Goal: Book appointment/travel/reservation

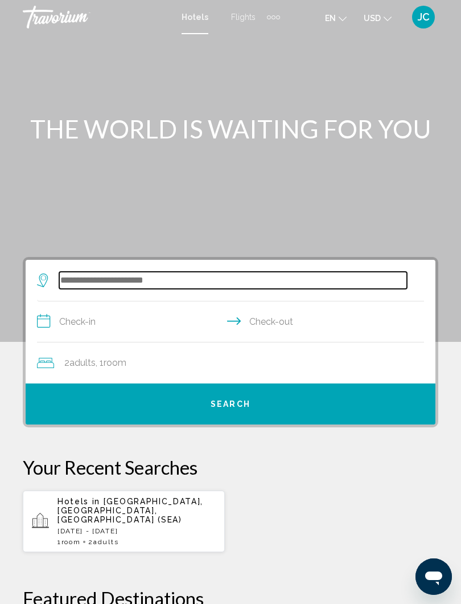
click at [201, 277] on input "Search widget" at bounding box center [233, 280] width 348 height 17
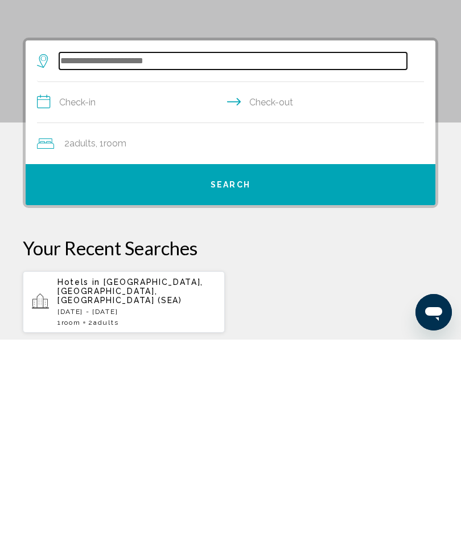
scroll to position [13, 0]
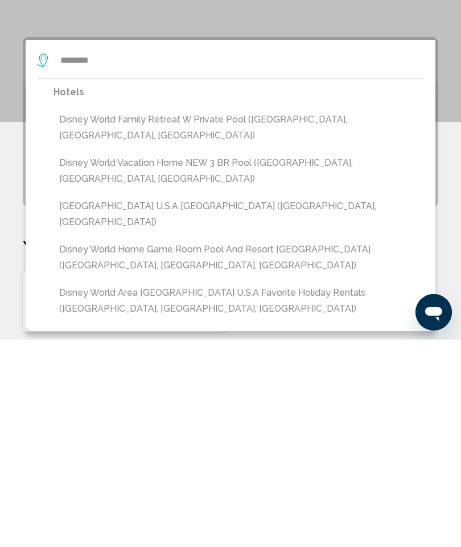
click at [207, 359] on button "Disney World Vacation Home NEW 3 BR Pool ([GEOGRAPHIC_DATA], [GEOGRAPHIC_DATA],…" at bounding box center [239, 378] width 371 height 38
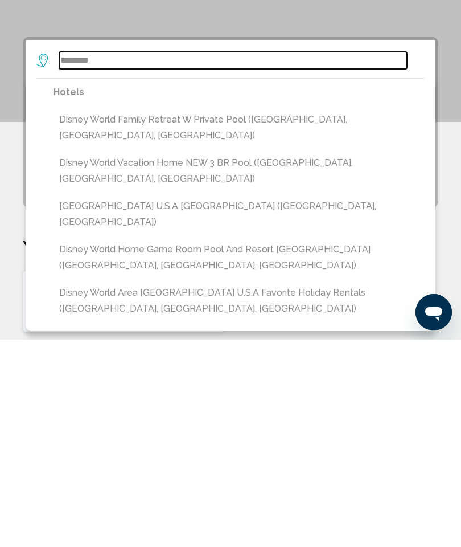
type input "**********"
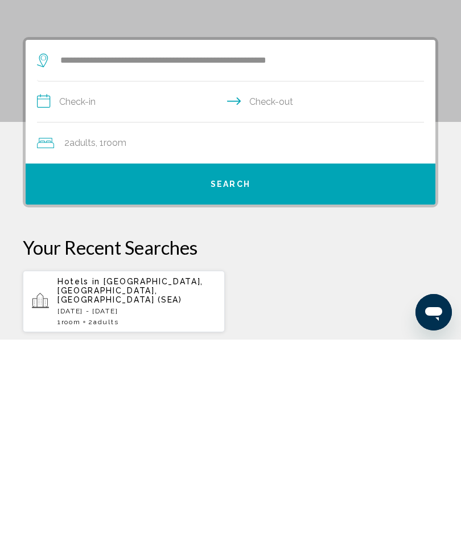
click at [111, 289] on input "**********" at bounding box center [233, 311] width 392 height 44
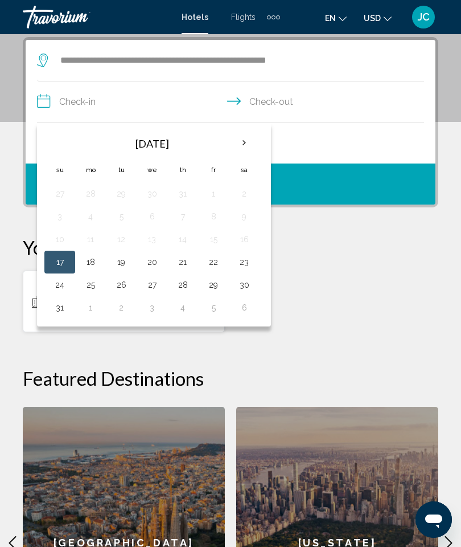
click at [241, 139] on th "Next month" at bounding box center [244, 142] width 31 height 25
click at [237, 142] on th "Next month" at bounding box center [244, 142] width 31 height 25
click at [56, 143] on th "Previous month" at bounding box center [59, 142] width 31 height 25
click at [245, 141] on th "Next month" at bounding box center [244, 142] width 31 height 25
click at [245, 143] on th "Next month" at bounding box center [244, 142] width 31 height 25
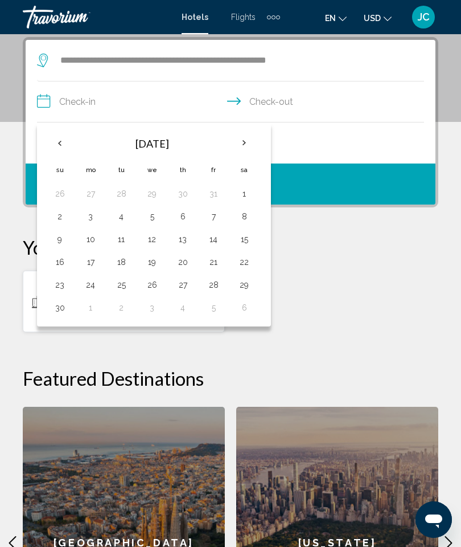
click at [212, 216] on button "7" at bounding box center [213, 216] width 18 height 16
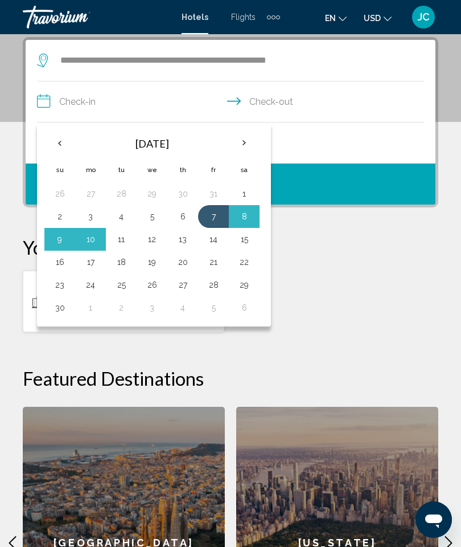
click at [118, 240] on button "11" at bounding box center [121, 239] width 18 height 16
type input "**********"
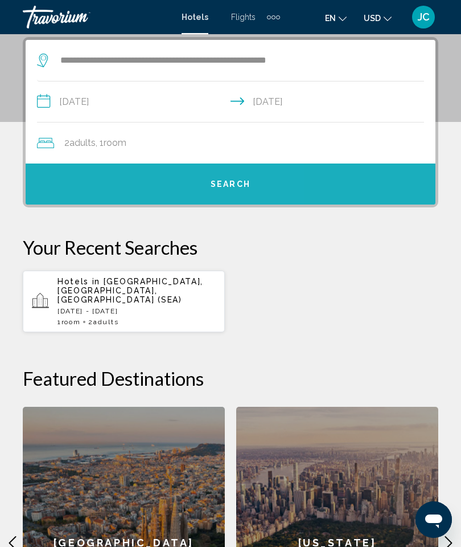
click at [226, 189] on span "Search" at bounding box center [231, 184] width 40 height 9
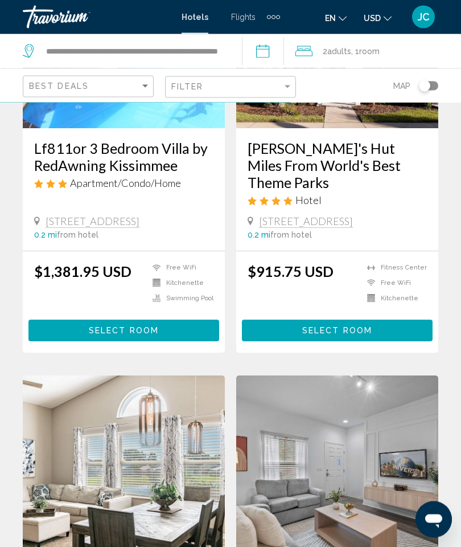
scroll to position [617, 0]
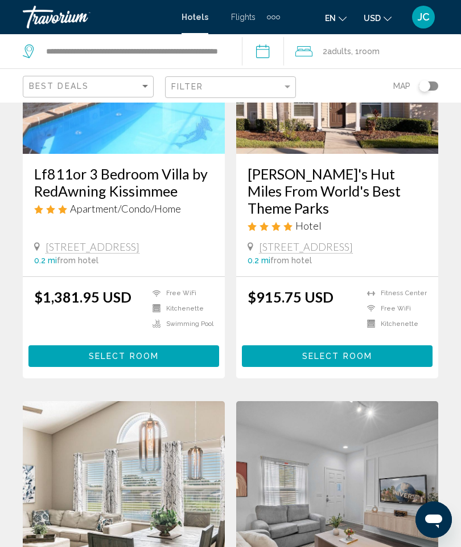
click at [342, 352] on span "Select Room" at bounding box center [337, 356] width 70 height 9
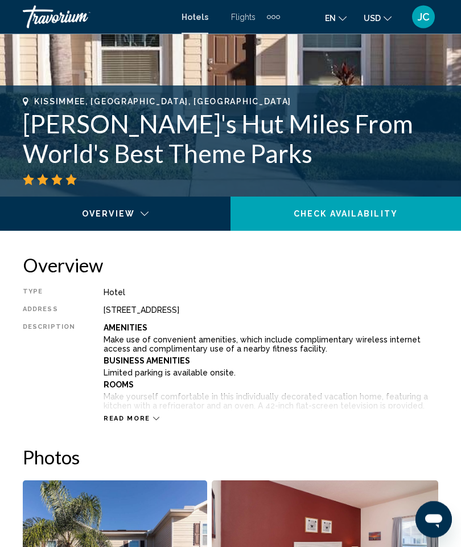
scroll to position [379, 0]
click at [137, 416] on span "Read more" at bounding box center [127, 418] width 47 height 7
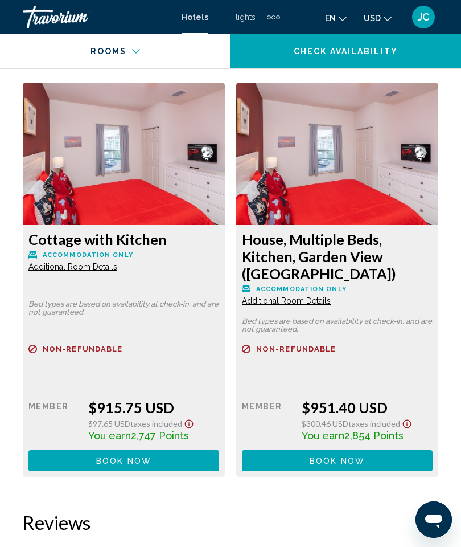
scroll to position [2485, 0]
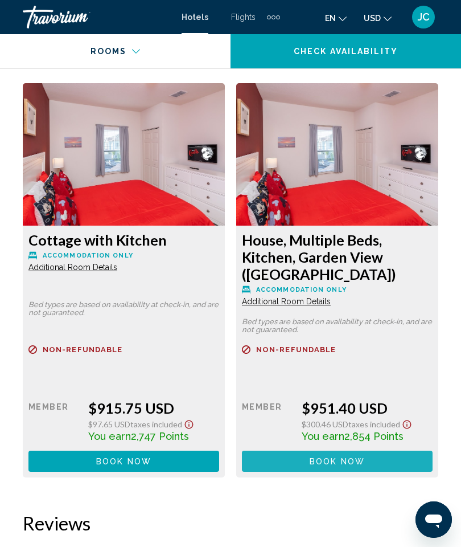
click at [151, 457] on span "Book now" at bounding box center [123, 461] width 55 height 9
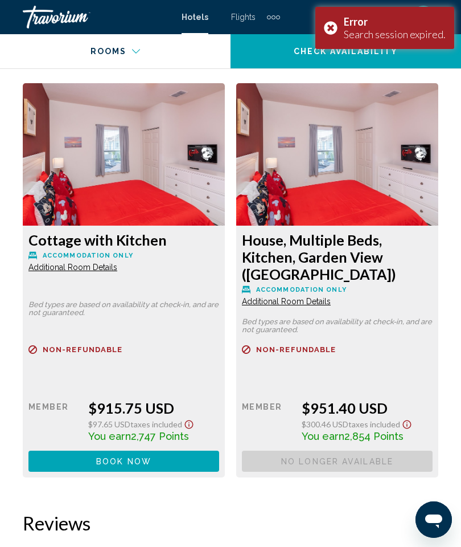
click at [184, 453] on button "Book now No longer available" at bounding box center [123, 460] width 191 height 21
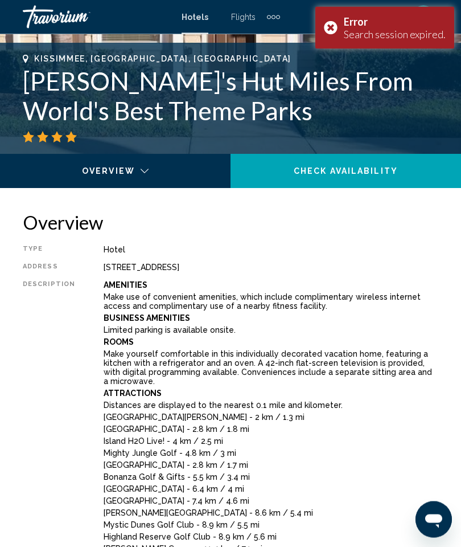
scroll to position [421, 0]
click at [368, 168] on span "Check Availability" at bounding box center [346, 171] width 104 height 9
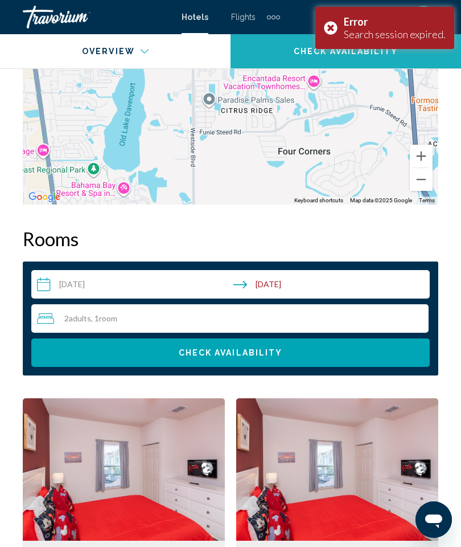
scroll to position [2328, 0]
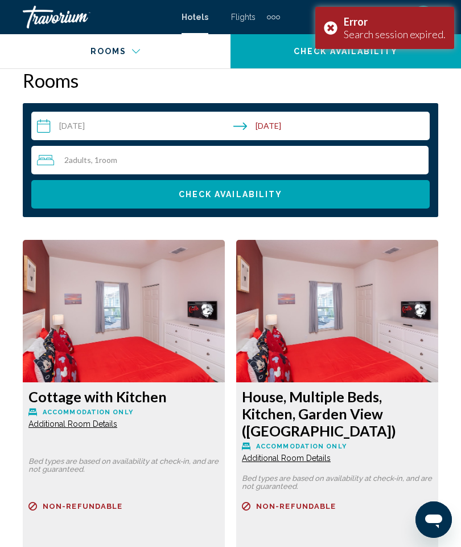
click at [337, 197] on button "Check Availability" at bounding box center [230, 194] width 399 height 28
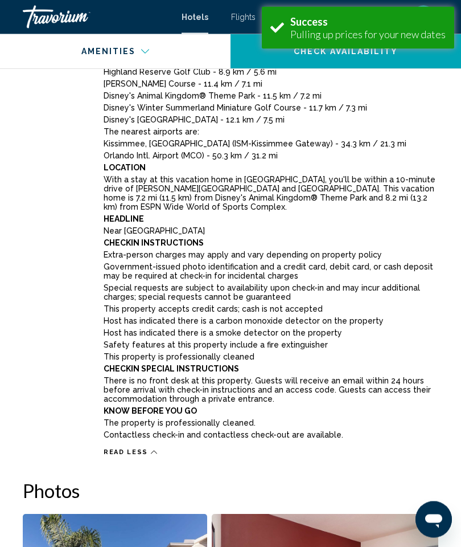
scroll to position [2328, 0]
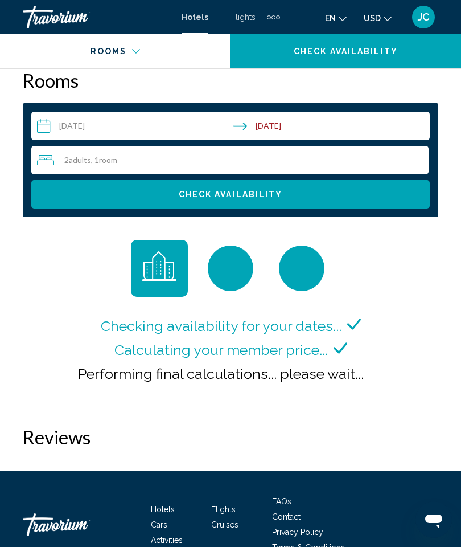
click at [265, 187] on button "Check Availability" at bounding box center [230, 194] width 399 height 28
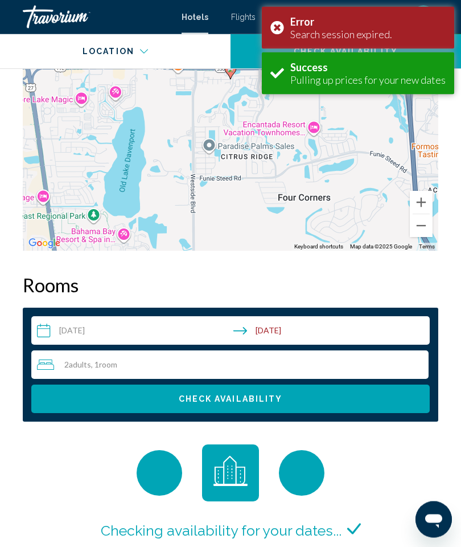
scroll to position [2328, 0]
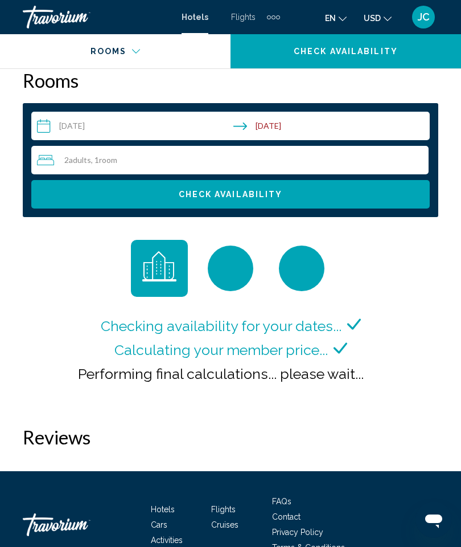
click at [240, 13] on span "Flights" at bounding box center [243, 17] width 24 height 9
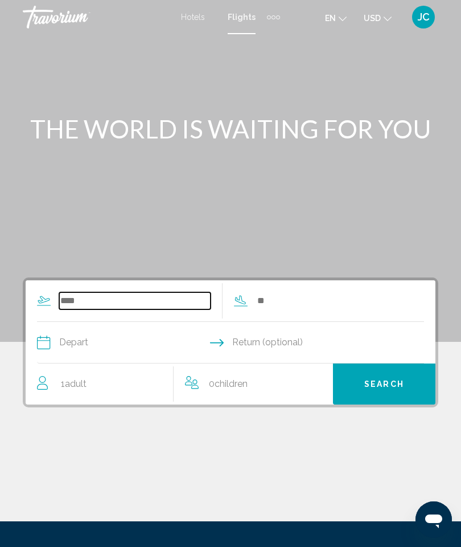
click at [145, 292] on input "Search widget" at bounding box center [134, 300] width 151 height 17
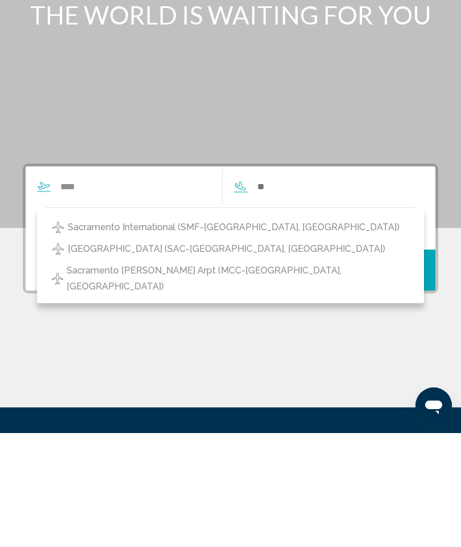
click at [255, 333] on span "Sacramento International (SMF-[GEOGRAPHIC_DATA], [GEOGRAPHIC_DATA])" at bounding box center [234, 341] width 332 height 16
type input "**********"
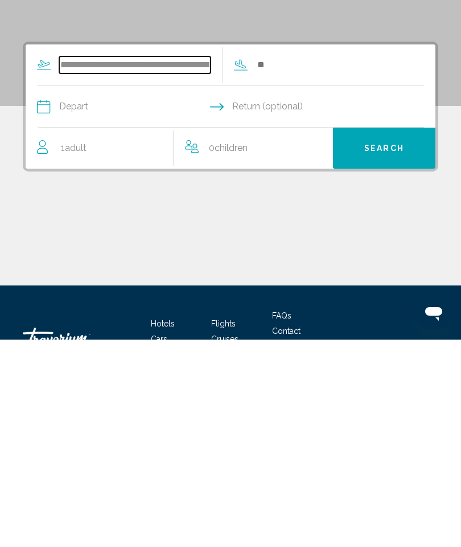
scroll to position [33, 0]
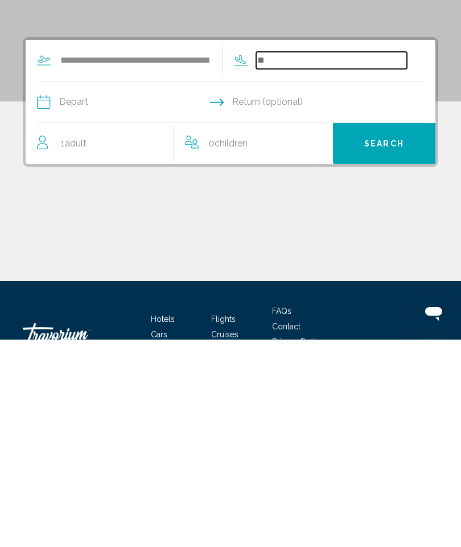
click at [305, 259] on input "Search widget" at bounding box center [331, 267] width 151 height 17
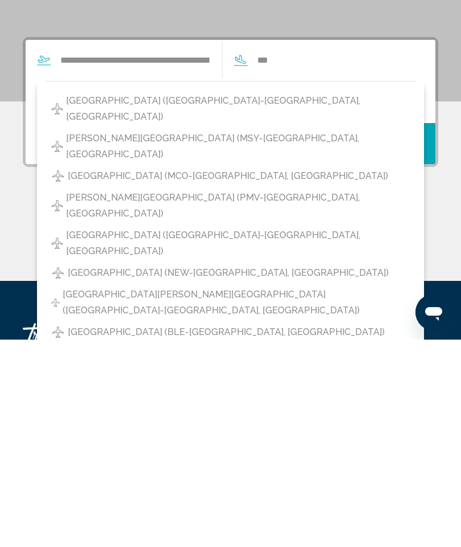
click at [285, 375] on span "[GEOGRAPHIC_DATA] (MCO-[GEOGRAPHIC_DATA], [GEOGRAPHIC_DATA])" at bounding box center [228, 383] width 321 height 16
type input "**********"
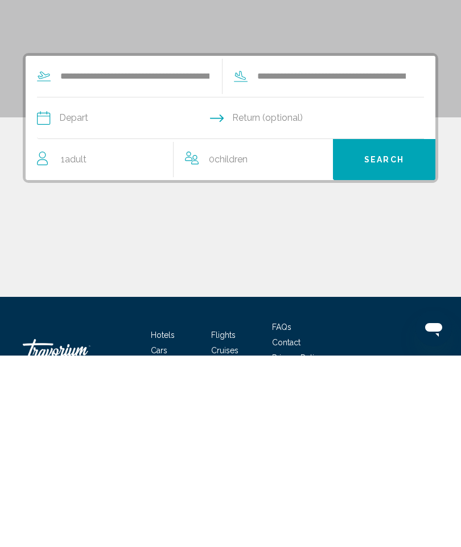
click at [130, 289] on input "Depart date" at bounding box center [133, 311] width 198 height 44
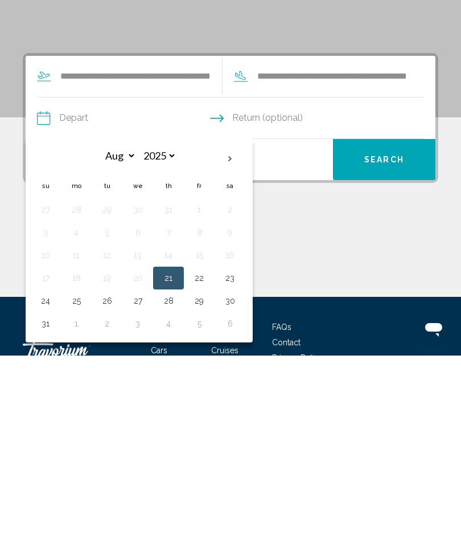
scroll to position [114, 0]
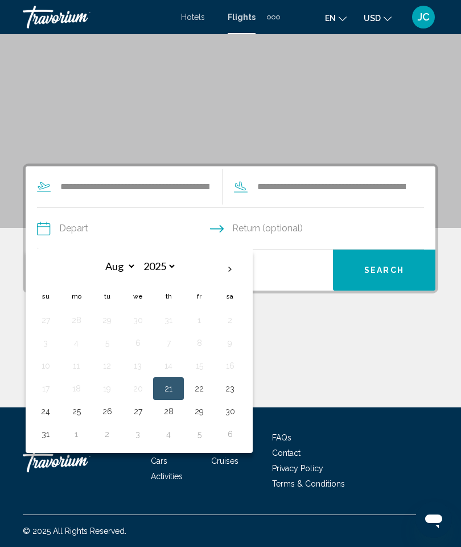
click at [229, 270] on th "Next month" at bounding box center [230, 269] width 31 height 25
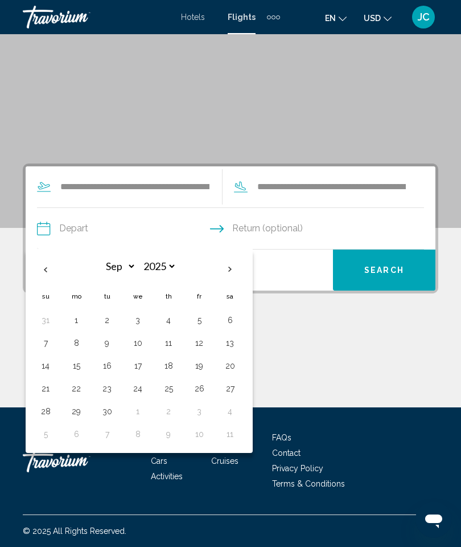
click at [228, 264] on th "Next month" at bounding box center [230, 269] width 31 height 25
click at [225, 265] on th "Next month" at bounding box center [230, 269] width 31 height 25
select select "**"
click at [202, 339] on button "7" at bounding box center [199, 343] width 18 height 16
type input "**********"
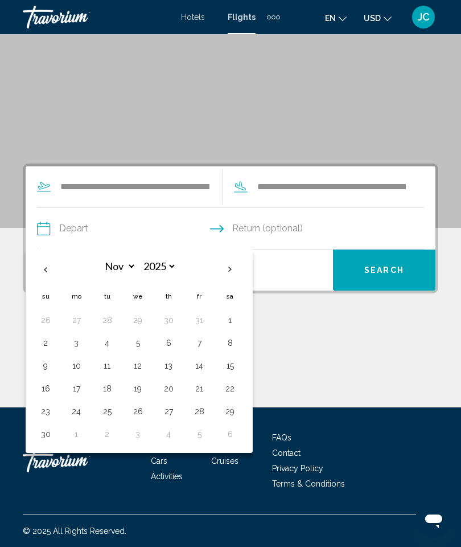
select select "**"
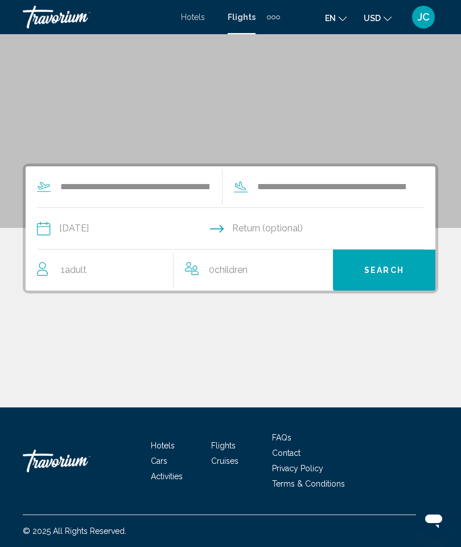
click at [257, 227] on input "Return date" at bounding box center [330, 230] width 198 height 44
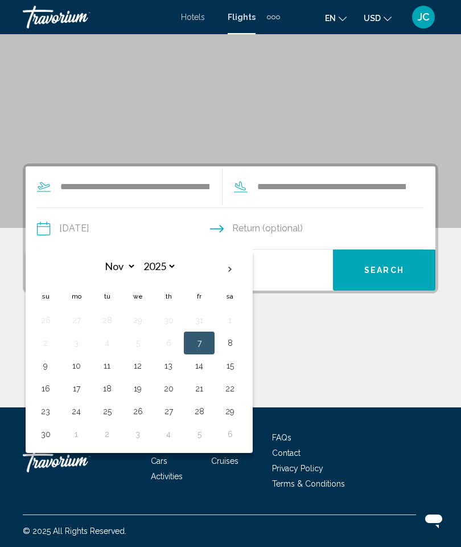
click at [100, 364] on button "11" at bounding box center [107, 366] width 18 height 16
type input "**********"
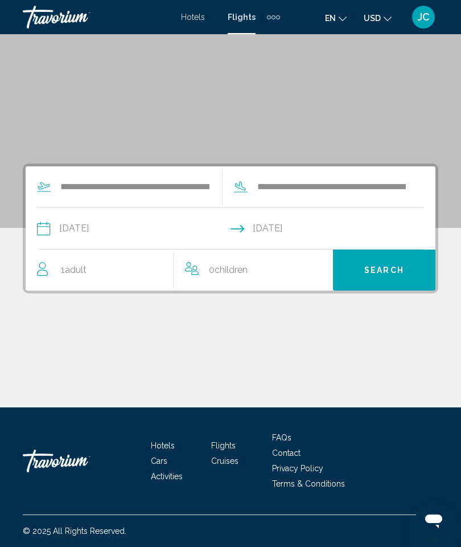
click at [90, 264] on div "1 Adult Adults" at bounding box center [105, 270] width 136 height 16
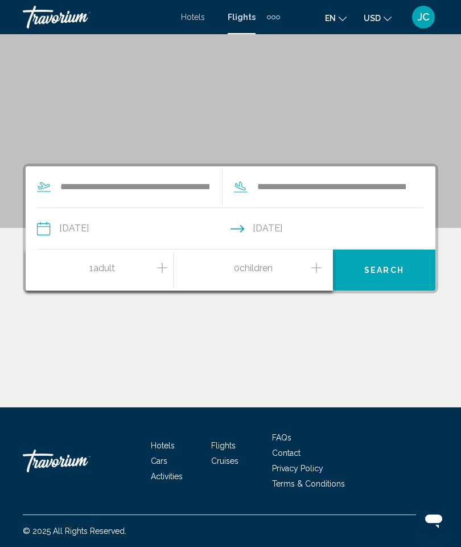
click at [162, 257] on div "1 Adult Adults" at bounding box center [105, 269] width 137 height 41
click at [157, 268] on icon "Increment adults" at bounding box center [162, 268] width 10 height 14
click at [388, 268] on span "Search" at bounding box center [384, 270] width 40 height 9
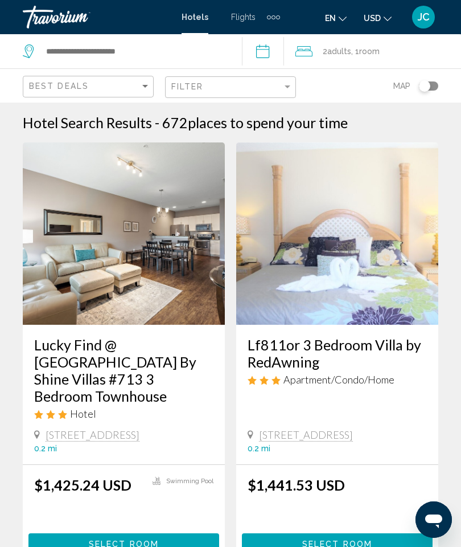
click at [61, 28] on div "Travorium" at bounding box center [80, 17] width 114 height 23
